Goal: Book appointment/travel/reservation

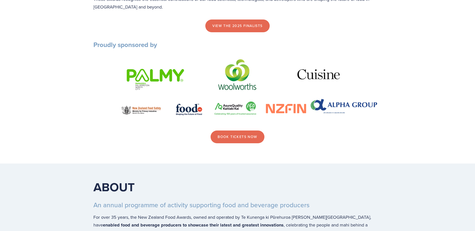
scroll to position [601, 0]
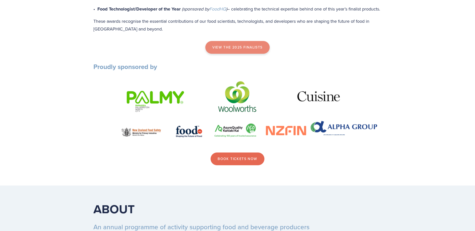
click at [230, 54] on link "view the 2025 finalists" at bounding box center [237, 47] width 64 height 13
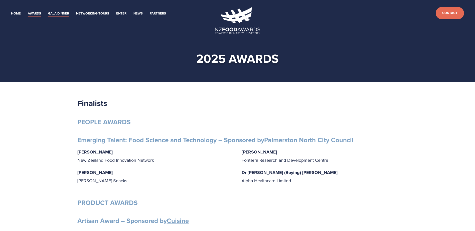
click at [59, 11] on link "Gala Dinner" at bounding box center [58, 14] width 21 height 6
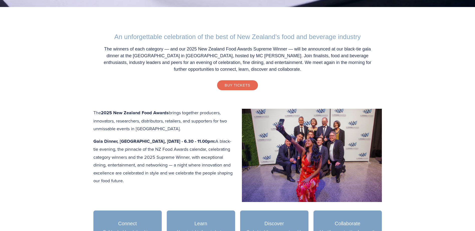
scroll to position [175, 0]
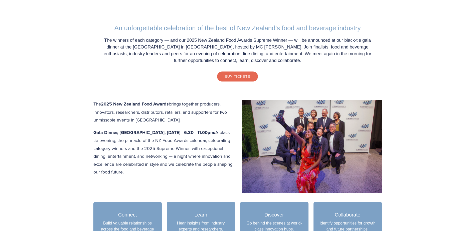
drag, startPoint x: 232, startPoint y: 133, endPoint x: 221, endPoint y: 133, distance: 11.8
click at [215, 133] on strong "Gala Dinner, Central Energy Trust Arena, Thursday 16 October - 6.30 - 11.00pm:" at bounding box center [154, 132] width 122 height 7
drag, startPoint x: 221, startPoint y: 133, endPoint x: 227, endPoint y: 140, distance: 9.2
click at [227, 140] on p "Gala Dinner, Central Energy Trust Arena, Thursday 16 October - 6.30 - 11.00pm: …" at bounding box center [237, 153] width 288 height 48
